Goal: Task Accomplishment & Management: Manage account settings

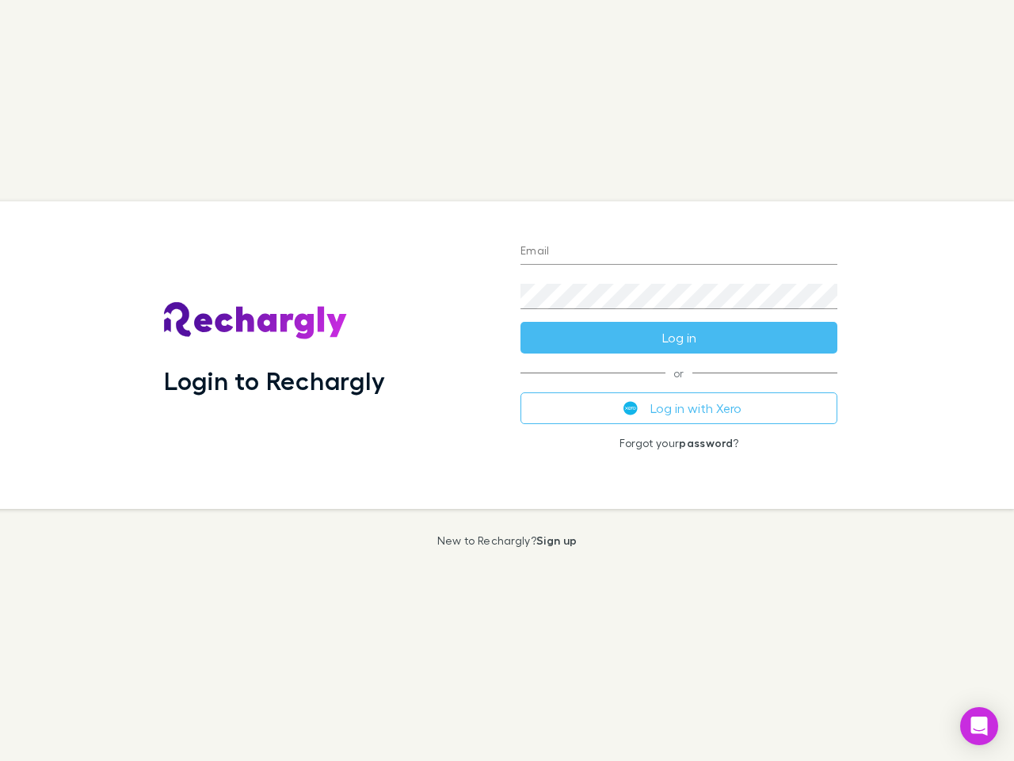
click at [507, 380] on div "Login to Rechargly" at bounding box center [329, 355] width 357 height 308
click at [679, 252] on input "Email" at bounding box center [679, 251] width 317 height 25
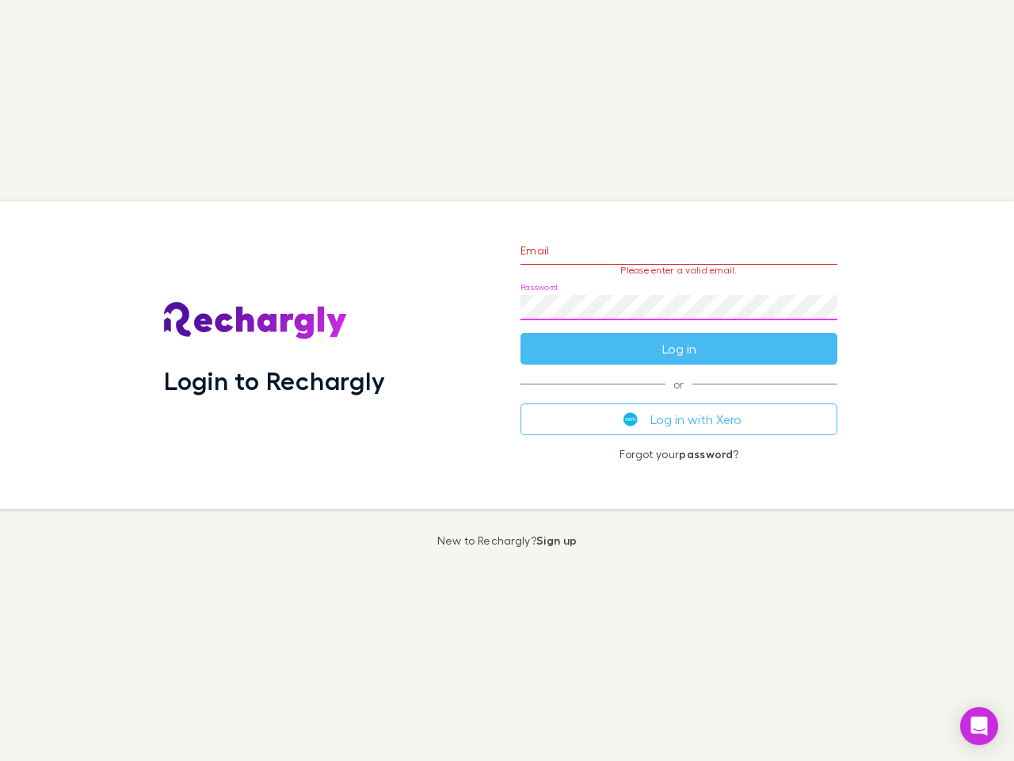
click at [679, 338] on form "Email Please enter a valid email. Password Log in" at bounding box center [679, 296] width 317 height 138
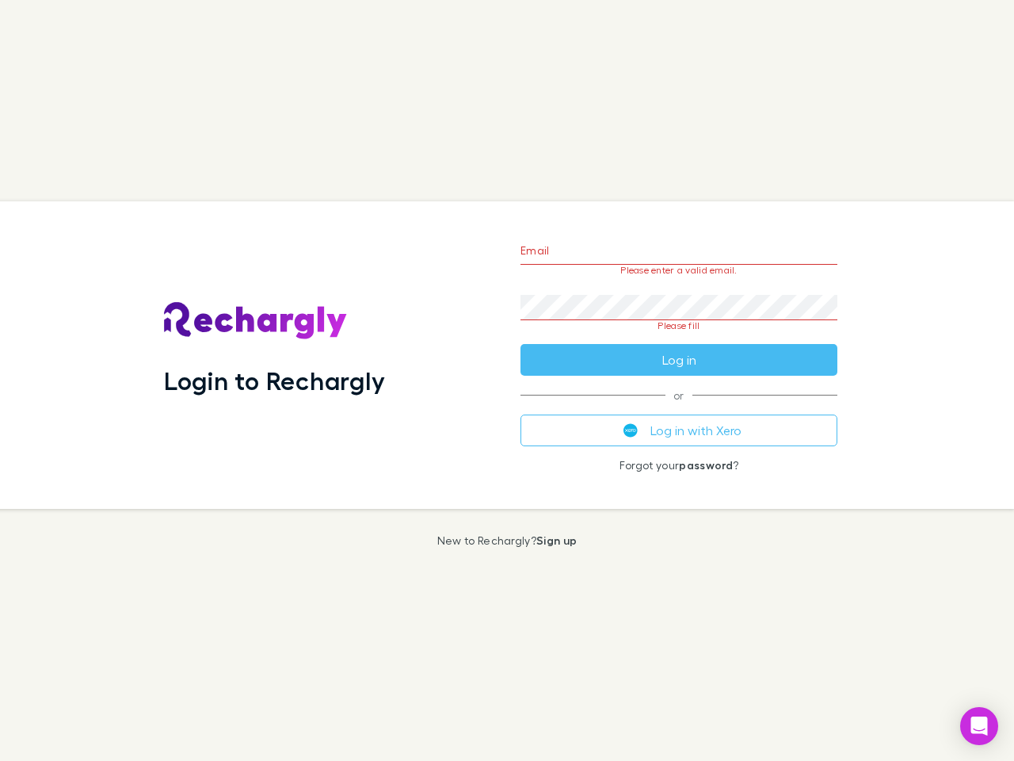
click at [679, 408] on div "Email Please enter a valid email. Password Please fill Log in or Log in with Xe…" at bounding box center [679, 355] width 342 height 308
click at [980, 726] on icon "Open Intercom Messenger" at bounding box center [980, 725] width 17 height 19
